Goal: Complete application form

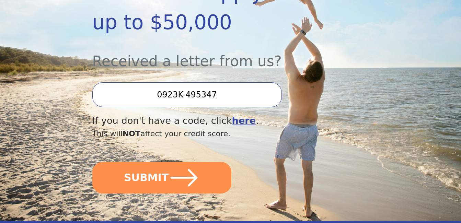
scroll to position [188, 0]
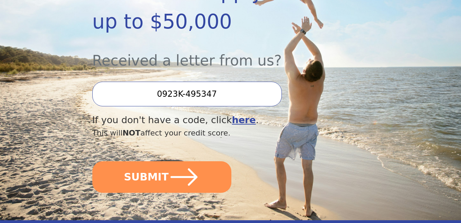
click at [178, 162] on icon "submit" at bounding box center [184, 177] width 31 height 31
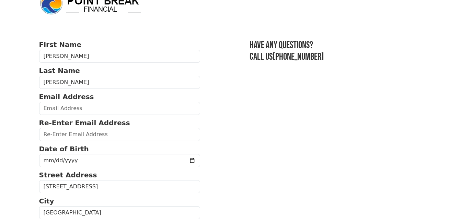
scroll to position [34, 0]
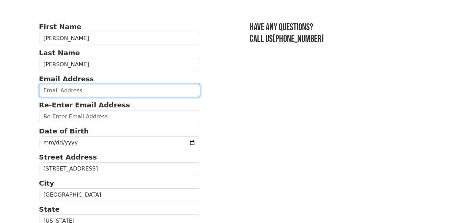
click at [93, 90] on input "email" at bounding box center [119, 90] width 161 height 13
type input "[EMAIL_ADDRESS][DOMAIN_NAME]"
type input "[PHONE_NUMBER]"
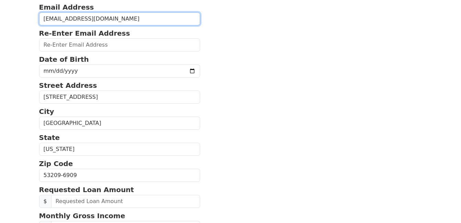
scroll to position [90, 0]
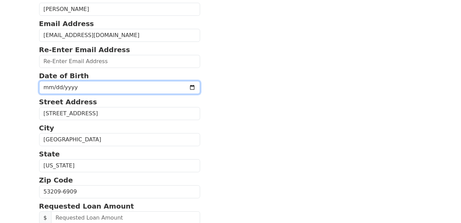
click at [51, 87] on input "date" at bounding box center [119, 87] width 161 height 13
type input "[DATE]"
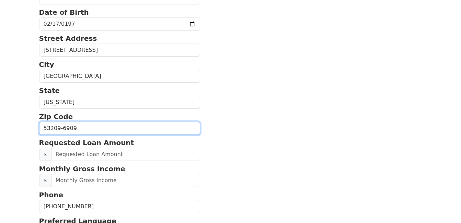
scroll to position [154, 0]
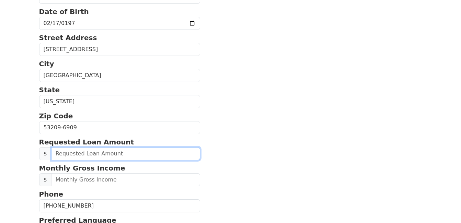
click at [63, 153] on input "text" at bounding box center [125, 153] width 149 height 13
type input "20,000.00"
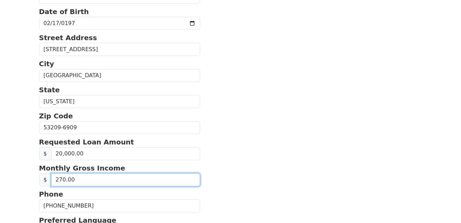
type input "2,700.00"
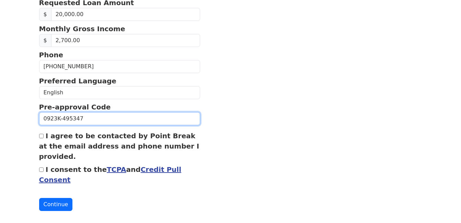
scroll to position [302, 0]
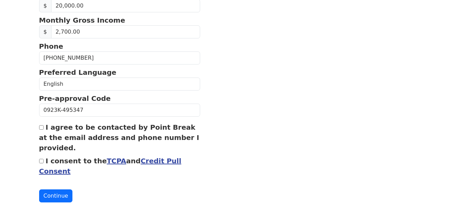
click at [39, 128] on input "I agree to be contacted by Point Break at the email address and phone number I …" at bounding box center [41, 127] width 4 height 4
checkbox input "true"
click at [40, 159] on input "I consent to the TCPA and Credit Pull Consent" at bounding box center [41, 161] width 4 height 4
checkbox input "true"
click at [57, 202] on button "Continue" at bounding box center [56, 196] width 34 height 13
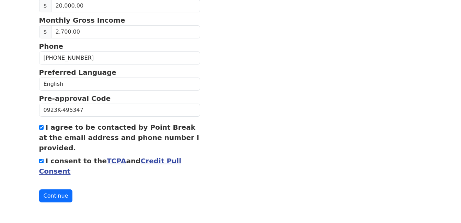
scroll to position [312, 0]
click at [60, 198] on button "Continue" at bounding box center [56, 196] width 34 height 13
click at [57, 193] on button "Continue" at bounding box center [56, 196] width 34 height 13
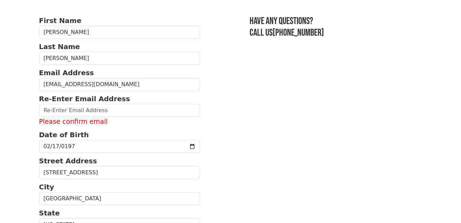
scroll to position [39, 0]
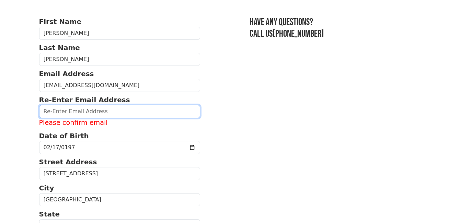
click at [72, 108] on input "email" at bounding box center [119, 111] width 161 height 13
type input "[EMAIL_ADDRESS][DOMAIN_NAME]"
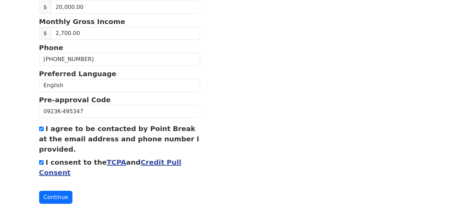
scroll to position [302, 0]
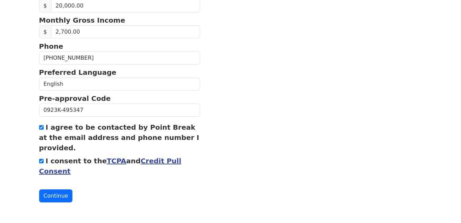
click at [63, 198] on button "Continue" at bounding box center [56, 196] width 34 height 13
